Goal: Navigation & Orientation: Find specific page/section

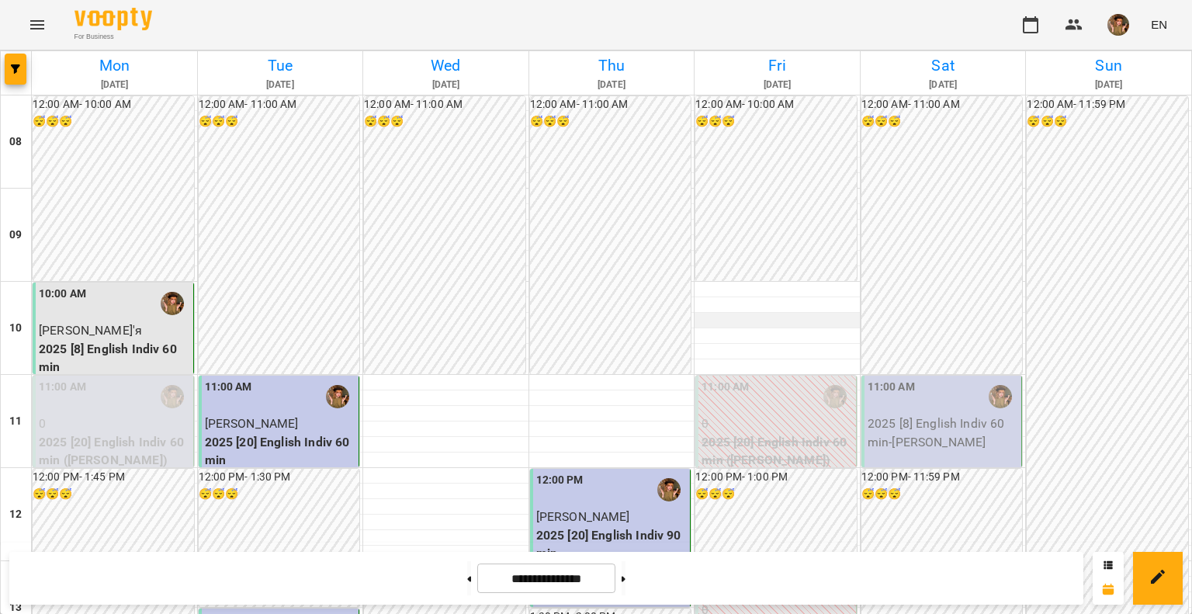
scroll to position [388, 0]
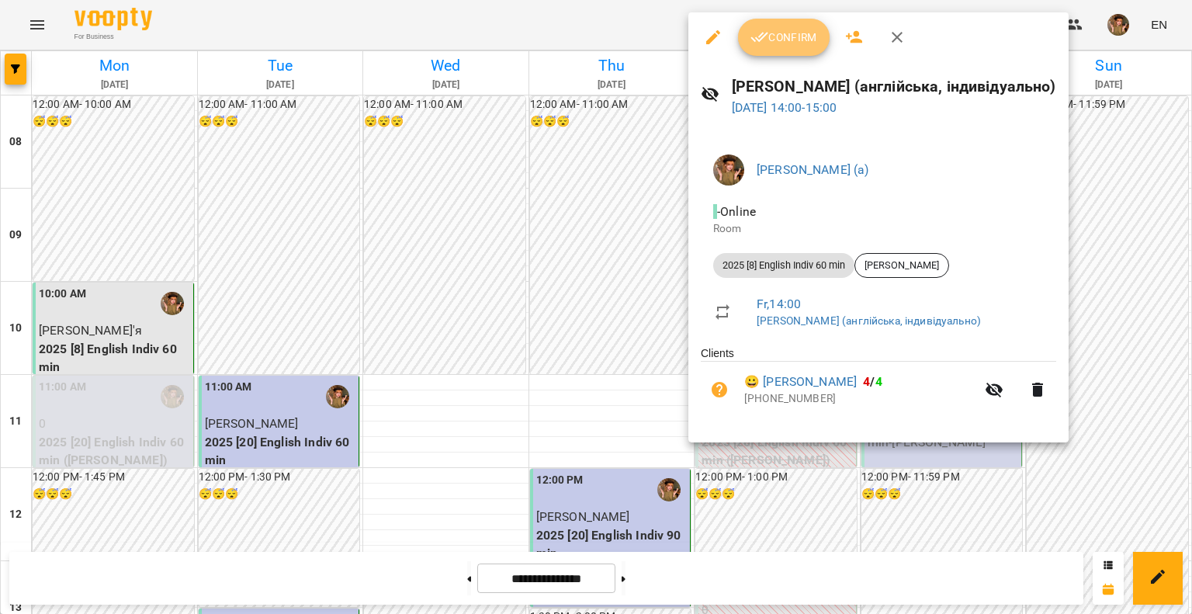
click at [767, 46] on icon "button" at bounding box center [760, 37] width 19 height 19
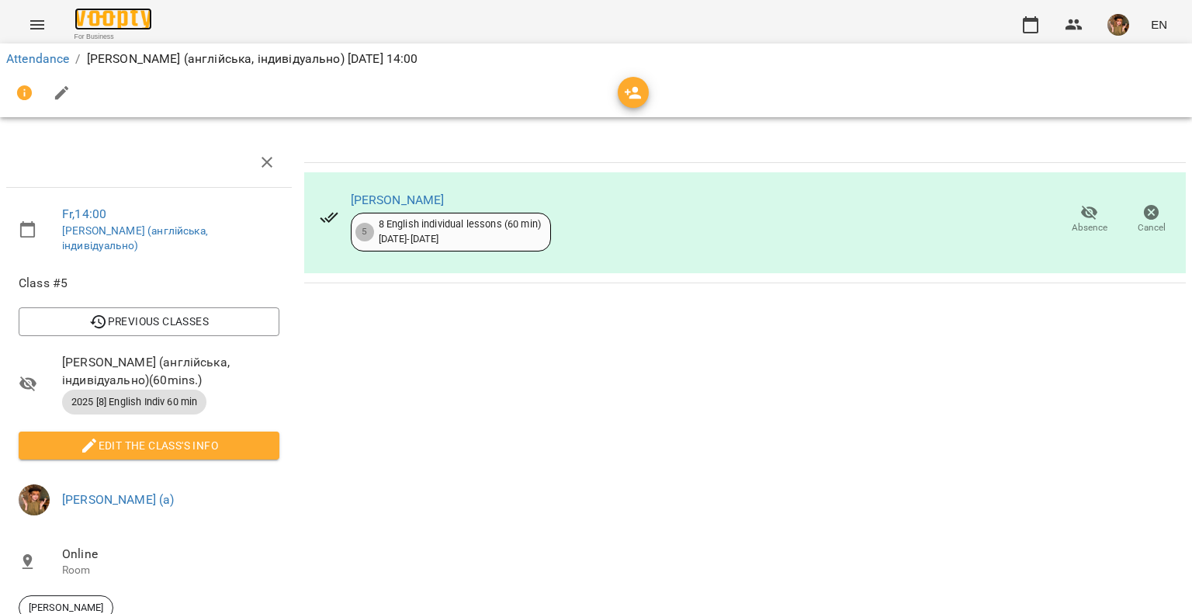
click at [113, 26] on img at bounding box center [114, 19] width 78 height 23
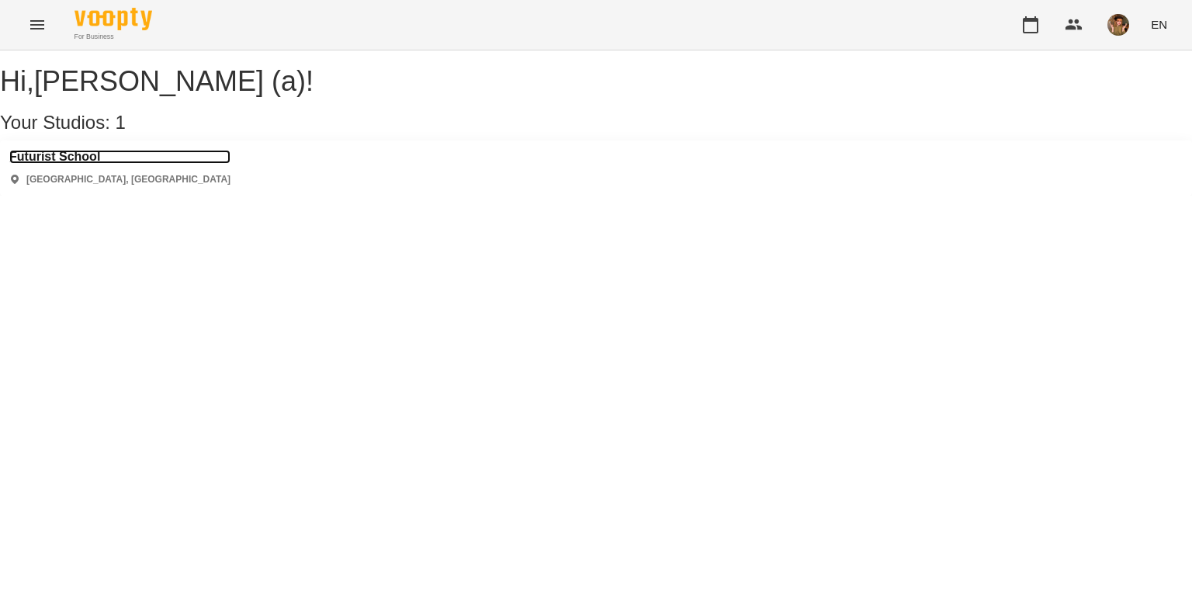
click at [77, 164] on h3 "Futurist School" at bounding box center [119, 157] width 221 height 14
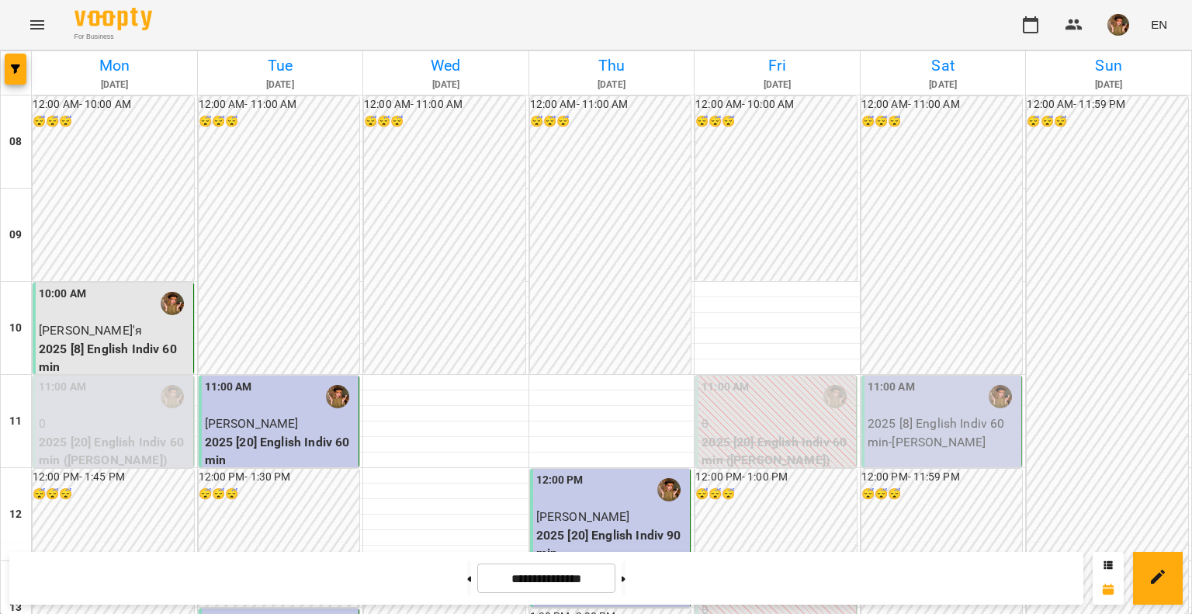
scroll to position [931, 0]
click at [1118, 30] on img "button" at bounding box center [1119, 25] width 22 height 22
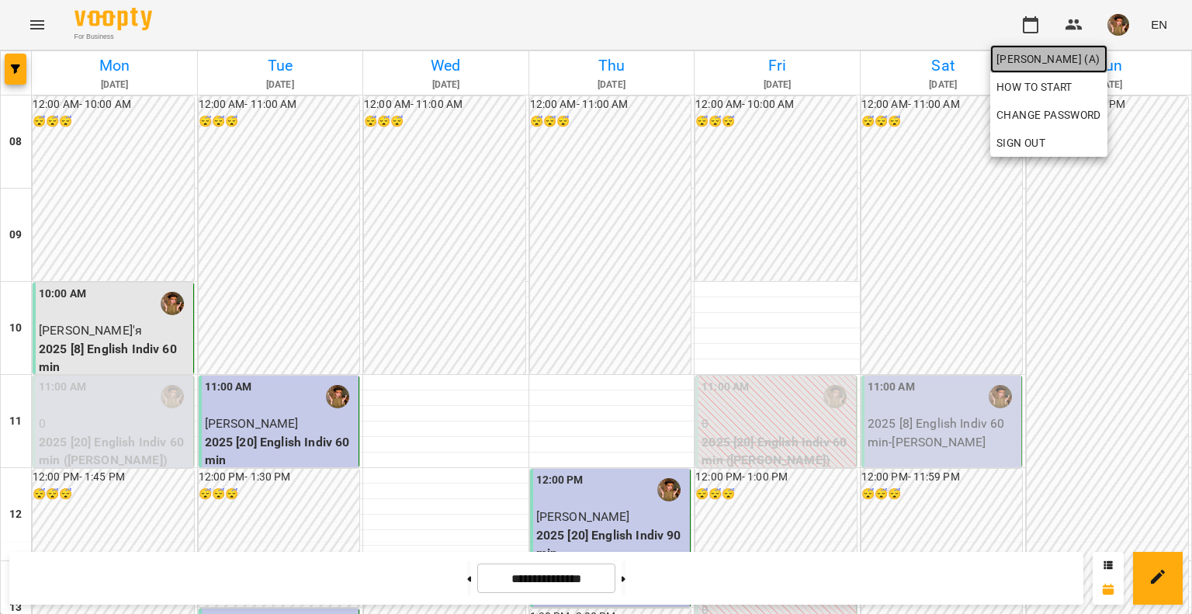
click at [1097, 61] on span "[PERSON_NAME] (а)" at bounding box center [1049, 59] width 105 height 19
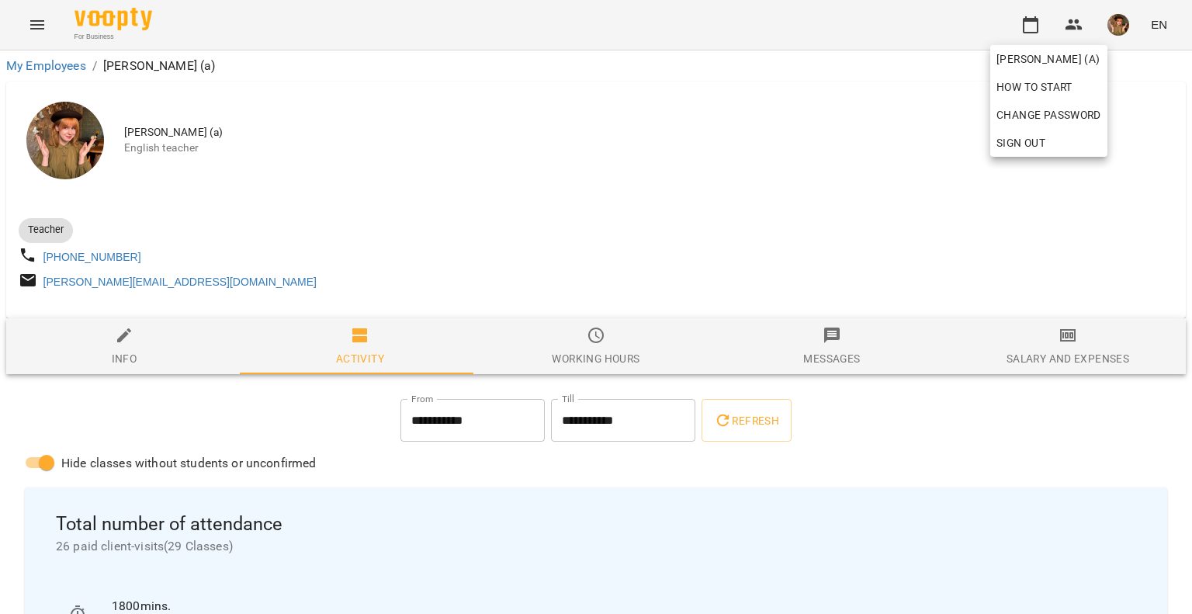
click at [867, 452] on div at bounding box center [596, 307] width 1192 height 614
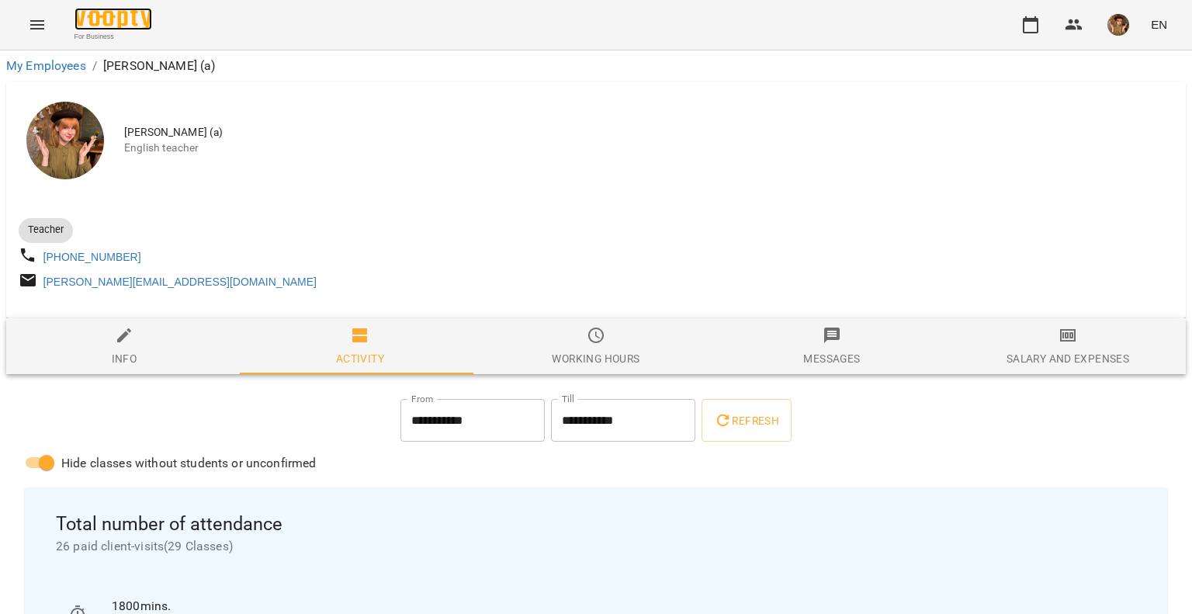
click at [112, 18] on img at bounding box center [114, 19] width 78 height 23
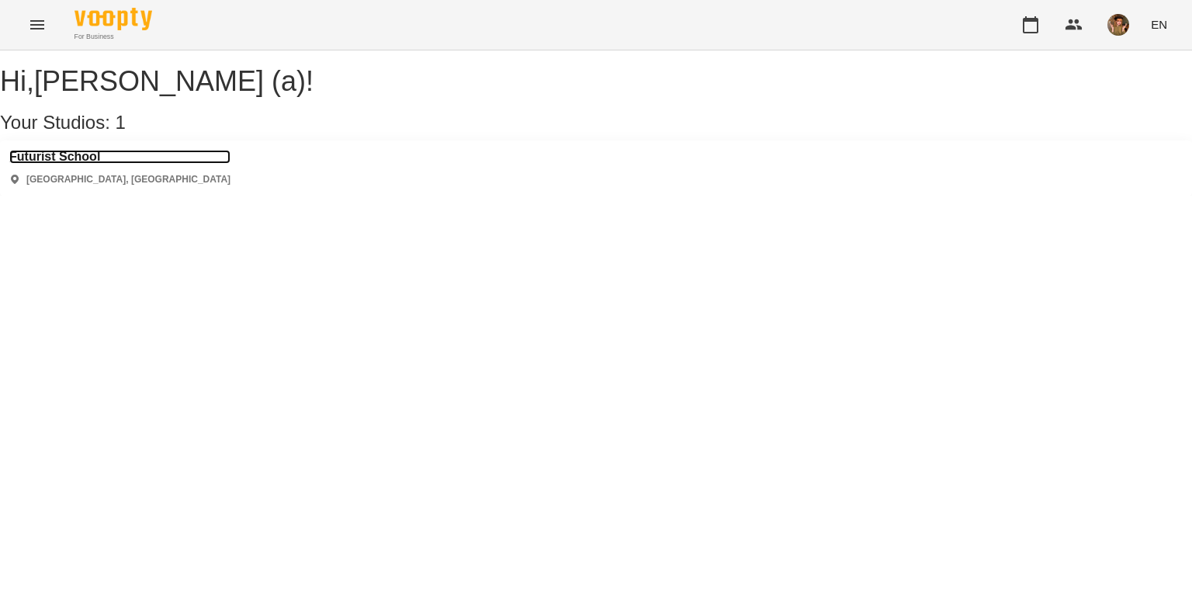
click at [77, 164] on h3 "Futurist School" at bounding box center [119, 157] width 221 height 14
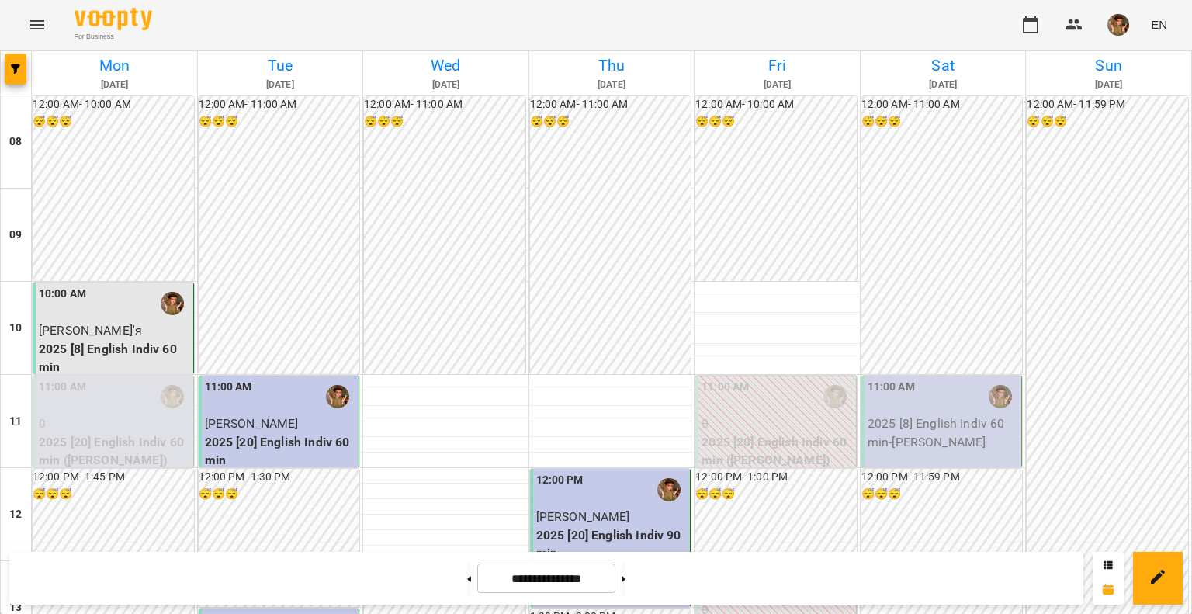
scroll to position [249, 0]
click at [1133, 30] on button "button" at bounding box center [1118, 25] width 40 height 40
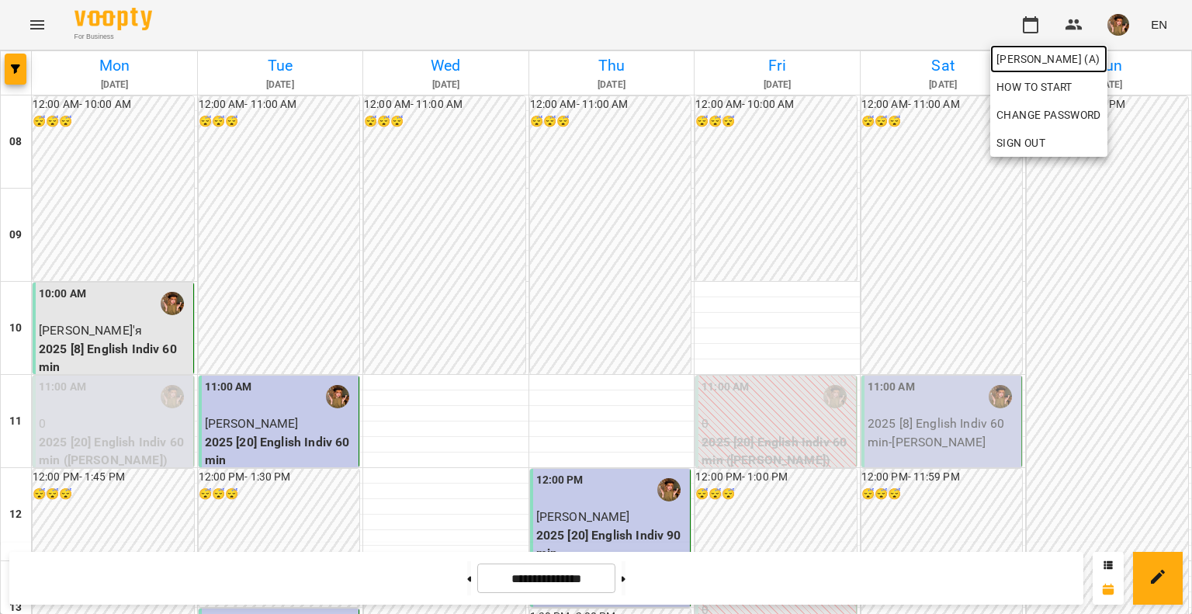
click at [1046, 59] on span "[PERSON_NAME] (а)" at bounding box center [1049, 59] width 105 height 19
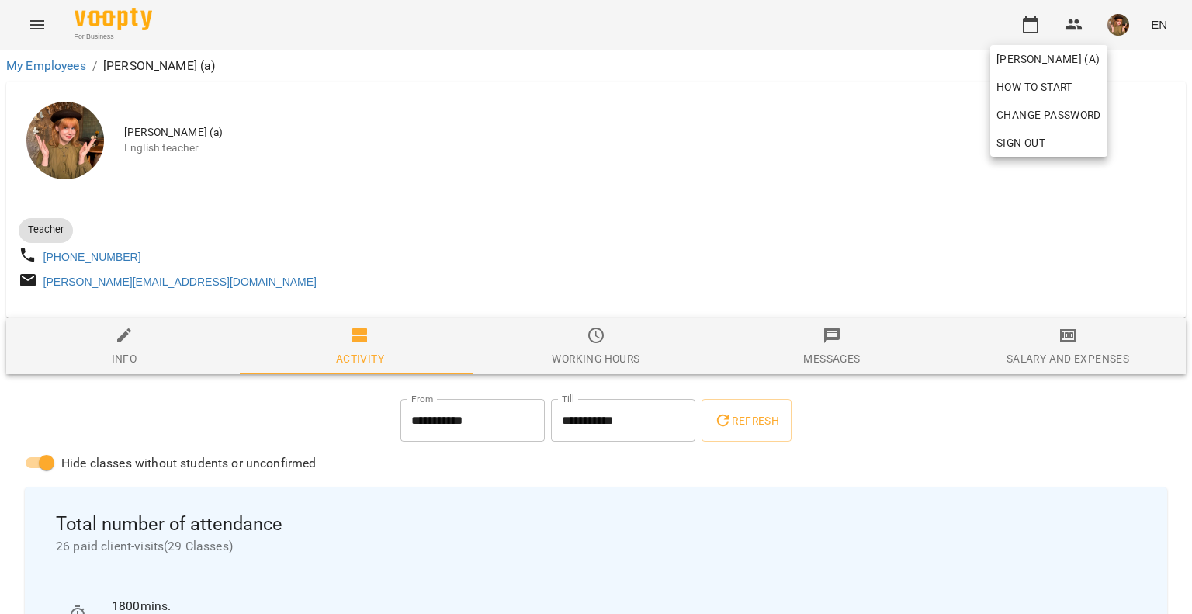
click at [875, 422] on div at bounding box center [596, 307] width 1192 height 614
